Goal: Use online tool/utility: Utilize a website feature to perform a specific function

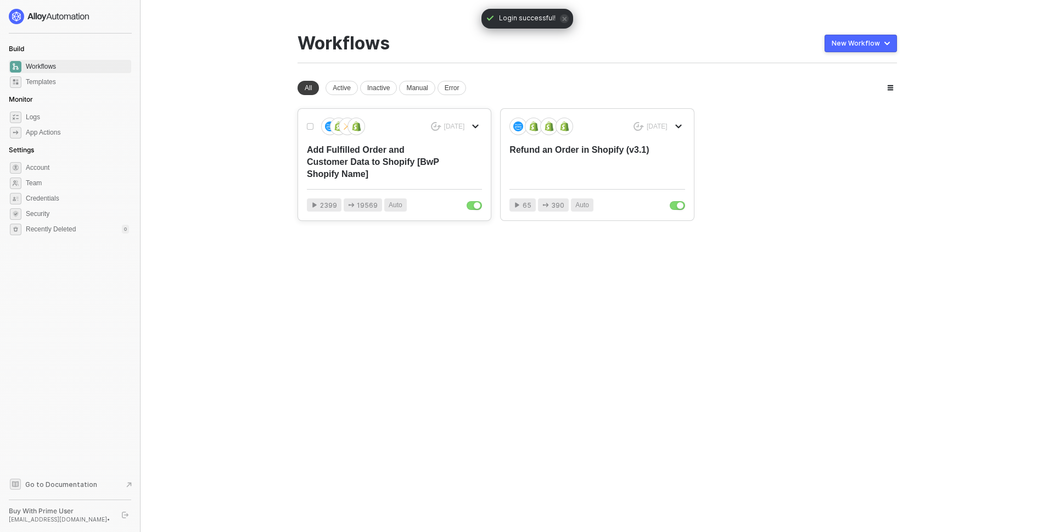
click at [417, 166] on div "Add Fulfilled Order and Customer Data to Shopify [BwP Shopify Name]" at bounding box center [377, 162] width 140 height 36
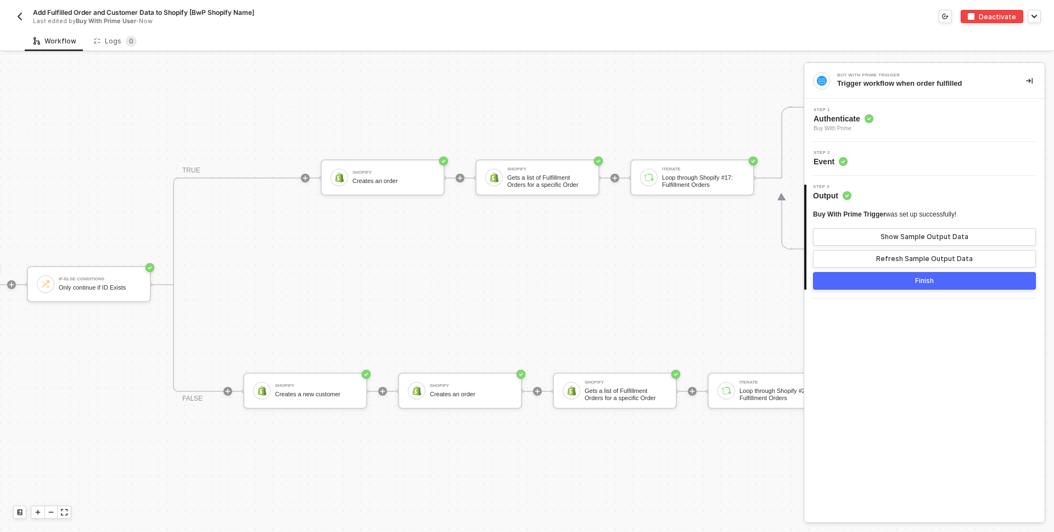
scroll to position [593, 505]
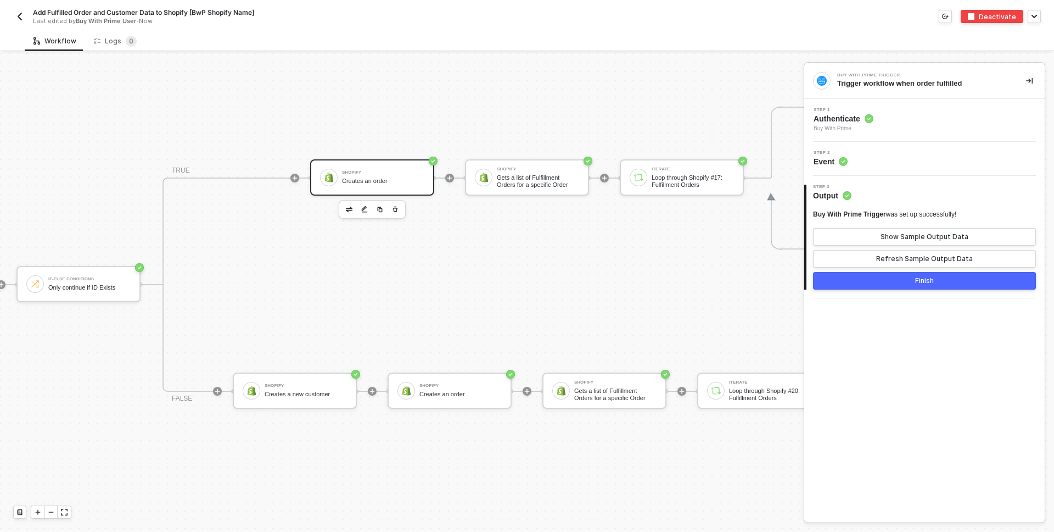
click at [395, 175] on div "Shopify Creates an order" at bounding box center [383, 177] width 82 height 21
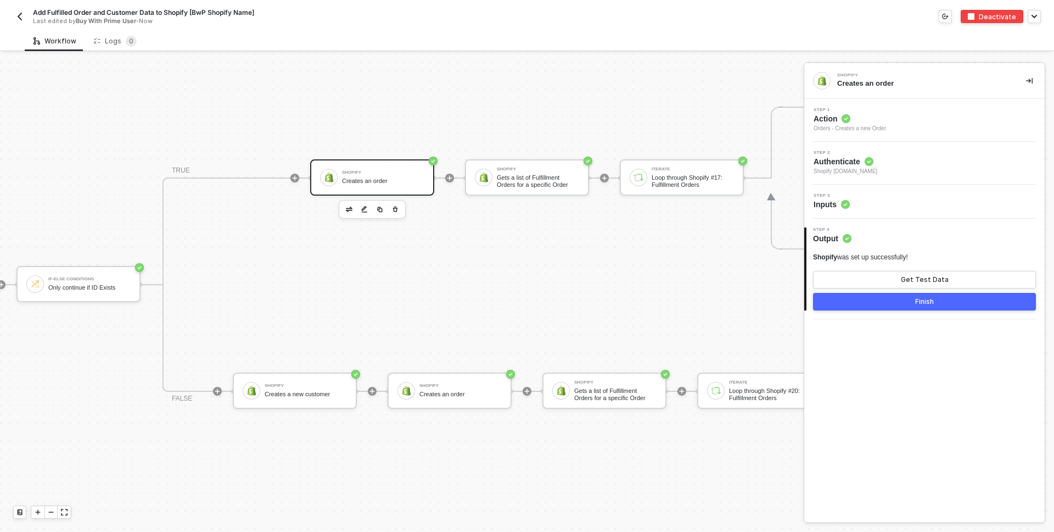
click at [900, 193] on div "Step 3 Inputs" at bounding box center [926, 201] width 238 height 16
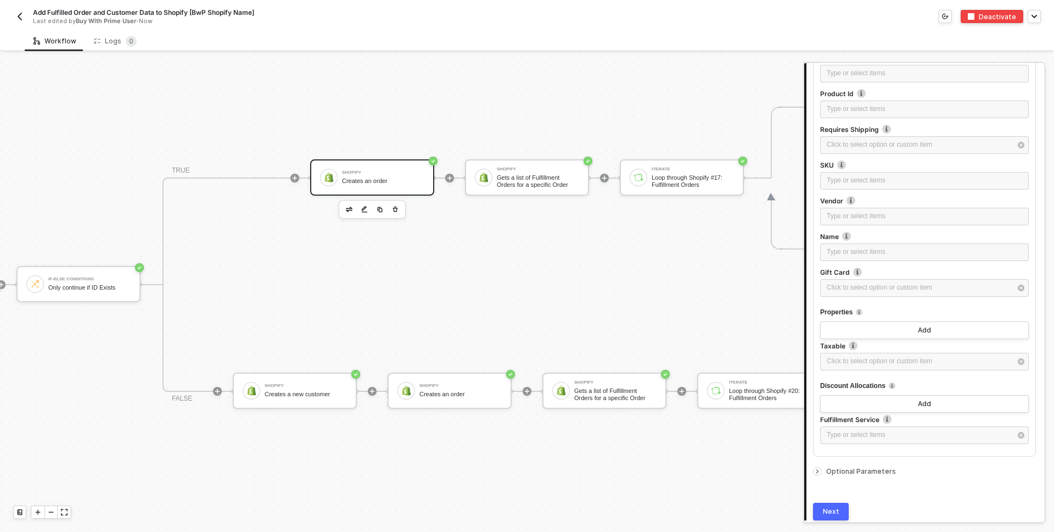
scroll to position [1171, 0]
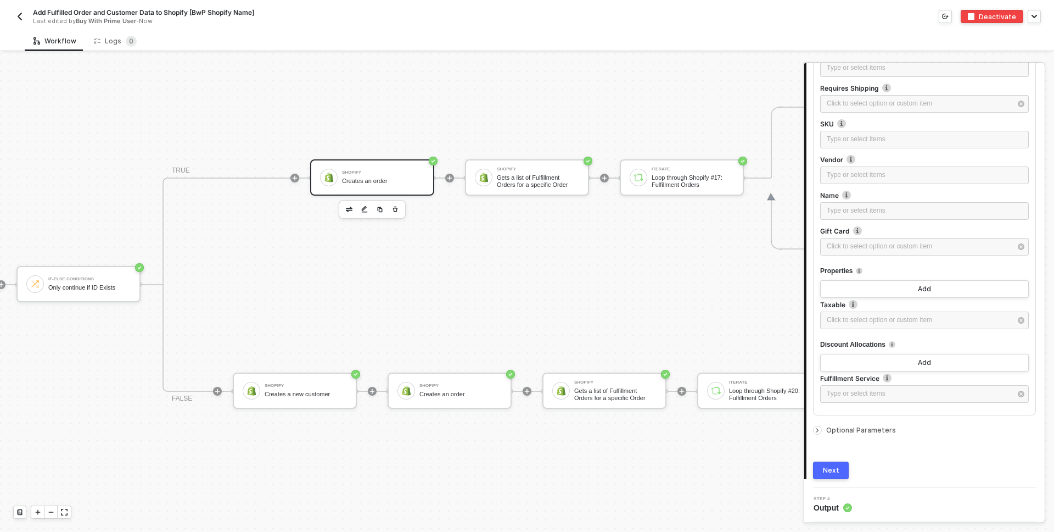
click at [822, 429] on div at bounding box center [819, 430] width 13 height 12
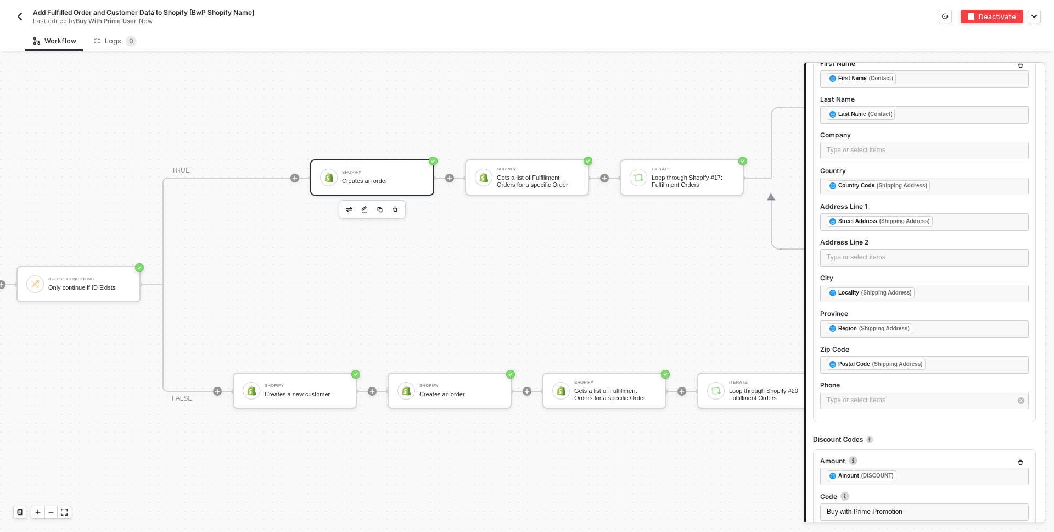
scroll to position [2187, 0]
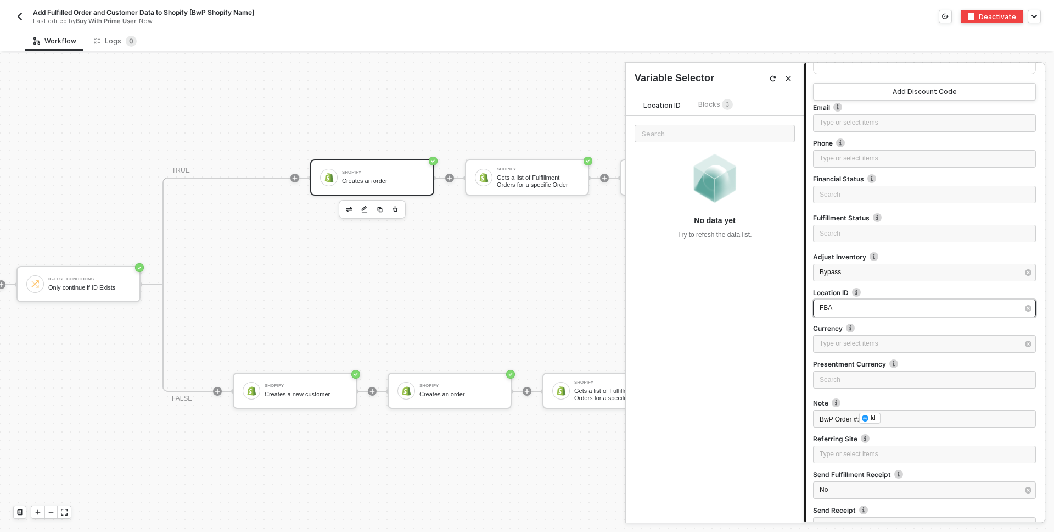
click at [846, 307] on div "FBA" at bounding box center [919, 308] width 199 height 10
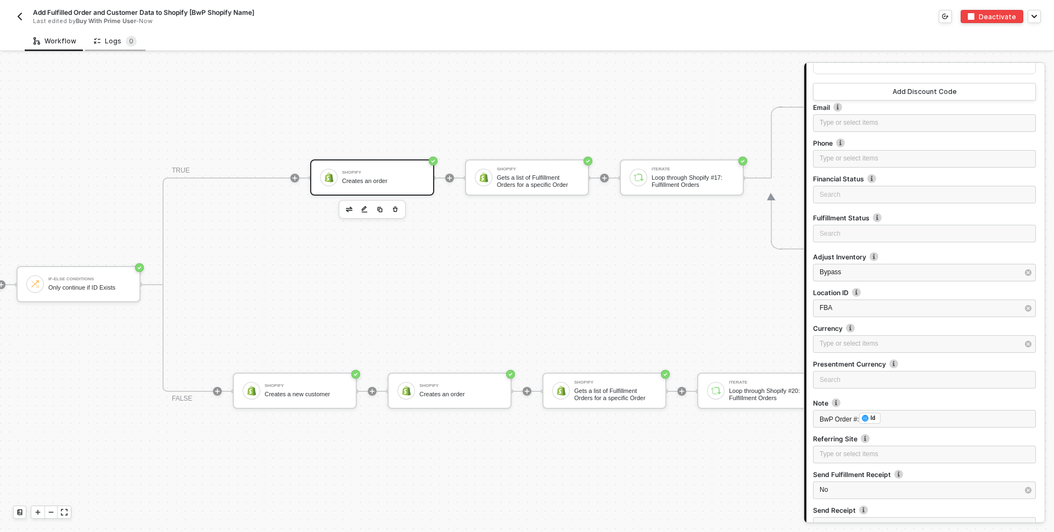
click at [103, 39] on div "Logs 0" at bounding box center [115, 41] width 43 height 11
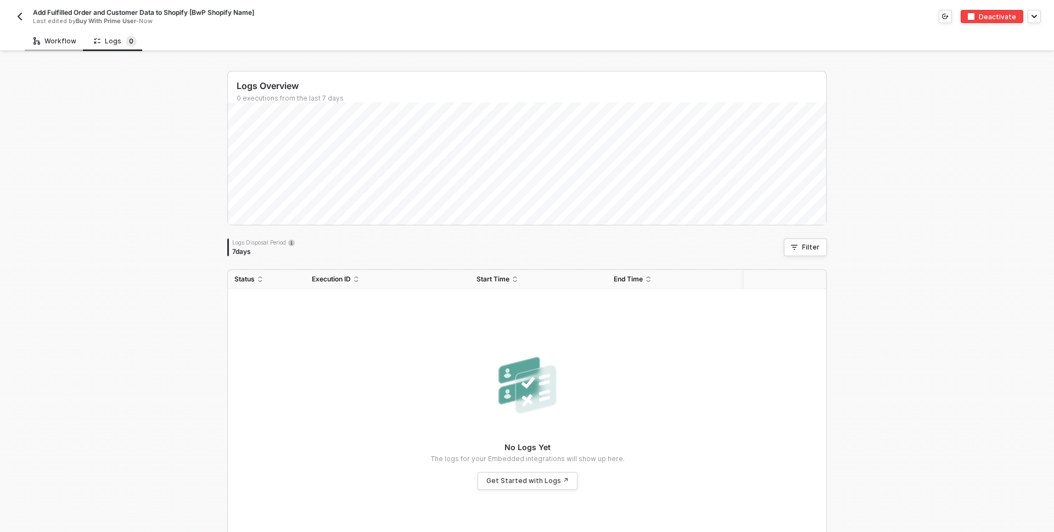
click at [69, 40] on div "Workflow" at bounding box center [54, 41] width 43 height 9
